Goal: Information Seeking & Learning: Learn about a topic

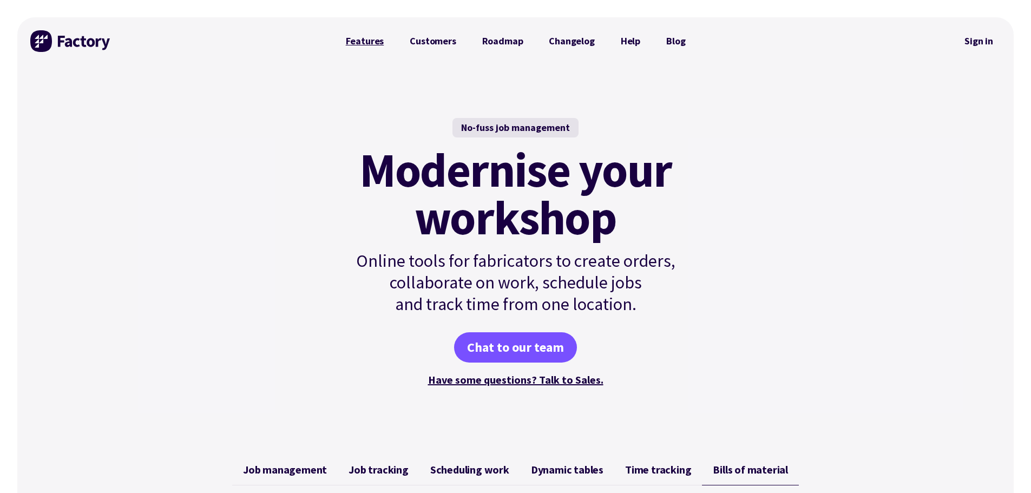
click at [381, 36] on link "Features" at bounding box center [365, 41] width 64 height 22
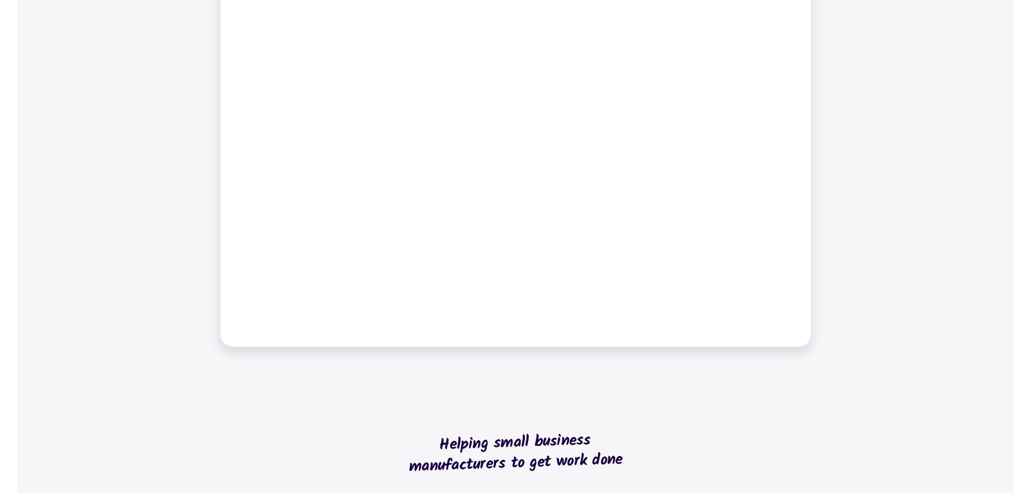
scroll to position [541, 0]
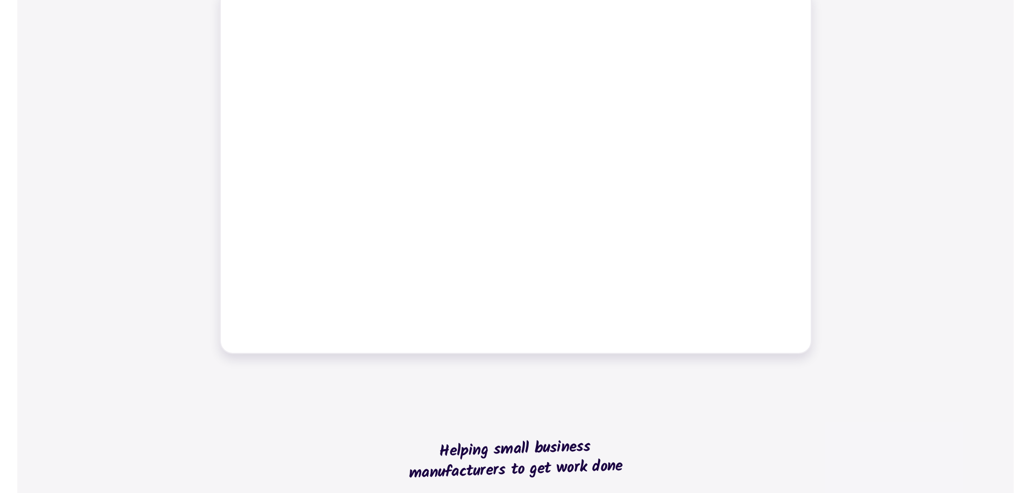
click at [846, 24] on div "Job management Job tracking Scheduling work Dynamic tables Time tracking Bills …" at bounding box center [515, 133] width 997 height 467
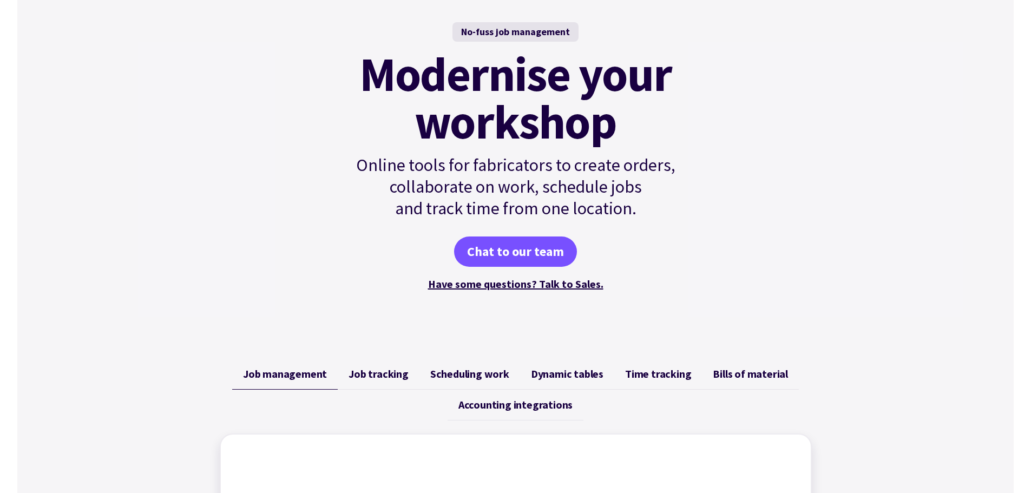
scroll to position [0, 0]
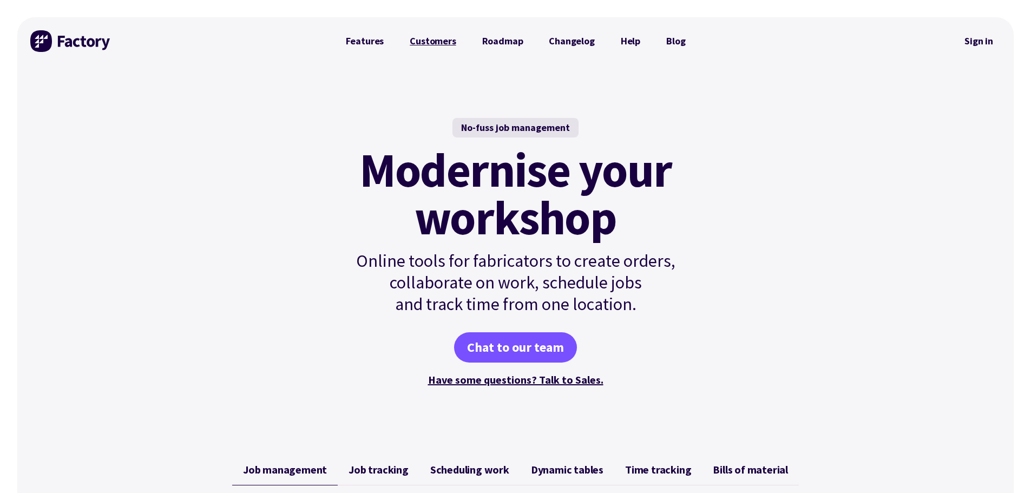
click at [444, 41] on link "Customers" at bounding box center [433, 41] width 72 height 22
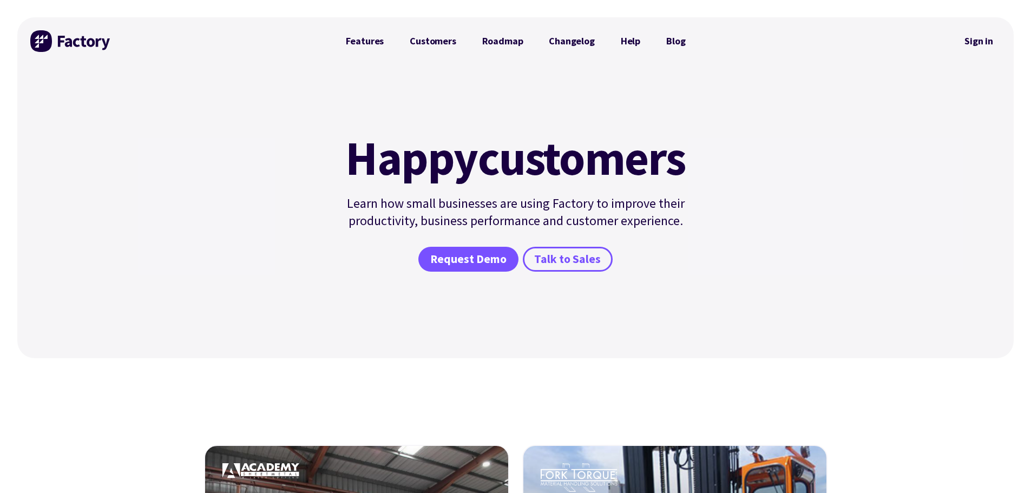
click at [496, 40] on link "Roadmap" at bounding box center [502, 41] width 67 height 22
click at [550, 40] on link "Changelog" at bounding box center [571, 41] width 71 height 22
click at [620, 44] on link "Help" at bounding box center [630, 41] width 45 height 22
click at [375, 40] on link "Features" at bounding box center [365, 41] width 64 height 22
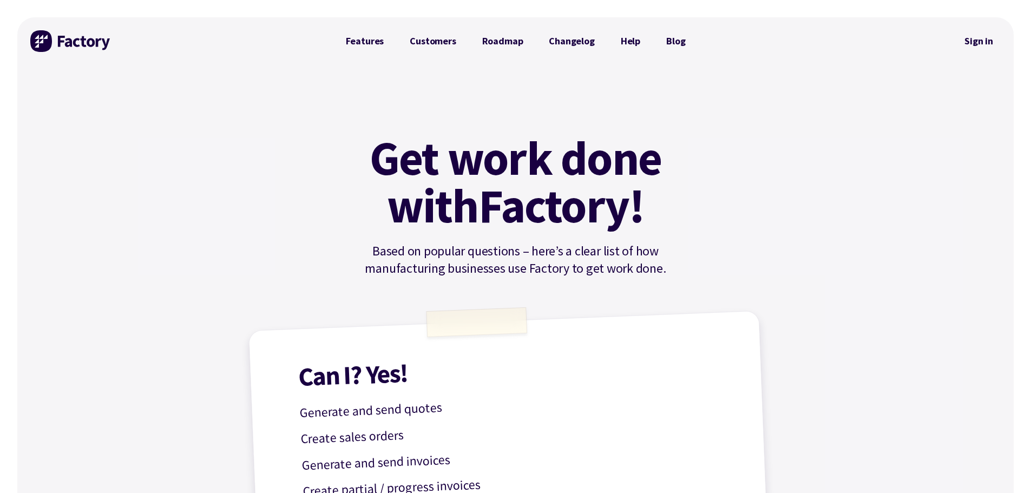
click at [50, 37] on img at bounding box center [70, 41] width 81 height 22
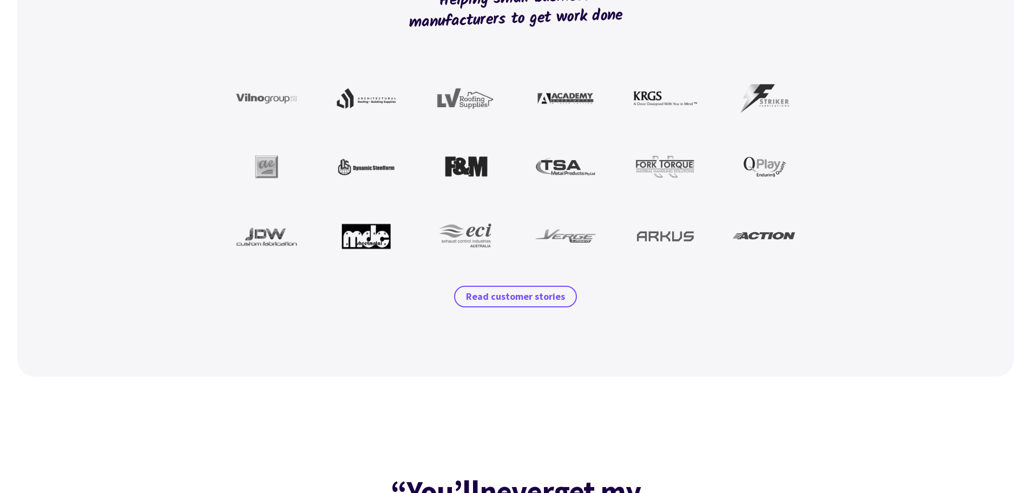
scroll to position [903, 0]
